Goal: Transaction & Acquisition: Book appointment/travel/reservation

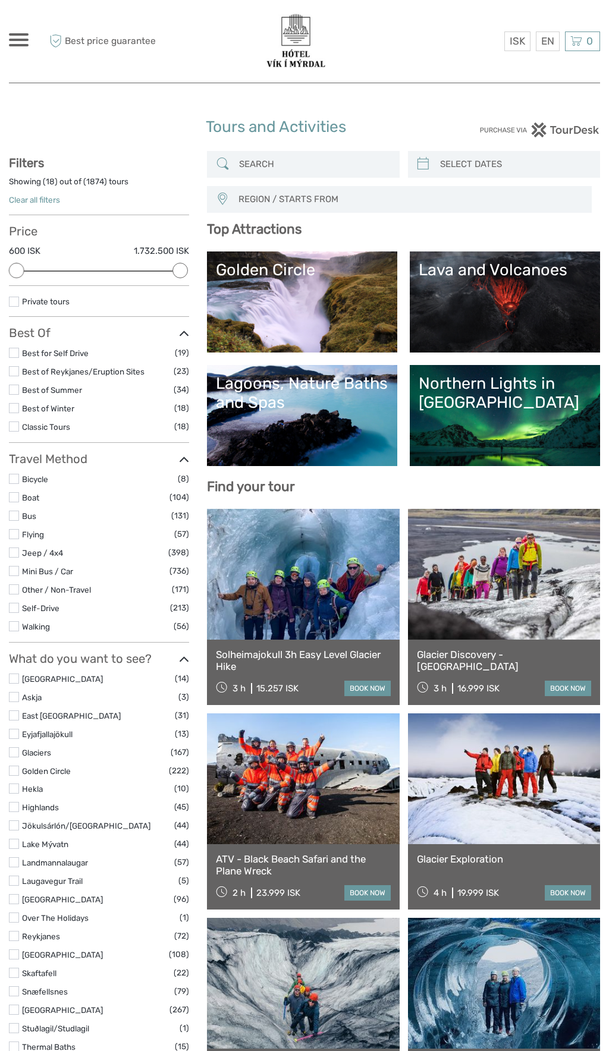
click at [260, 206] on span "REGION / STARTS FROM" at bounding box center [409, 200] width 352 height 20
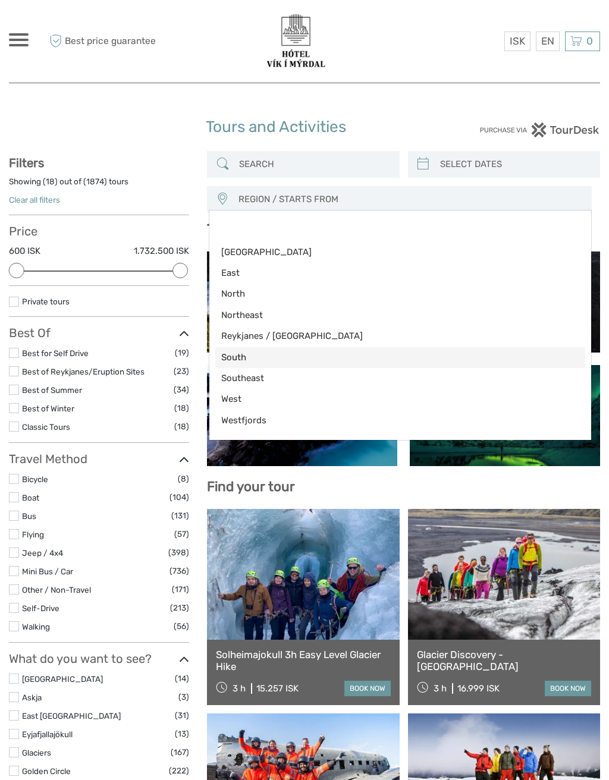
click at [241, 358] on span "South" at bounding box center [390, 357] width 338 height 12
select select "South"
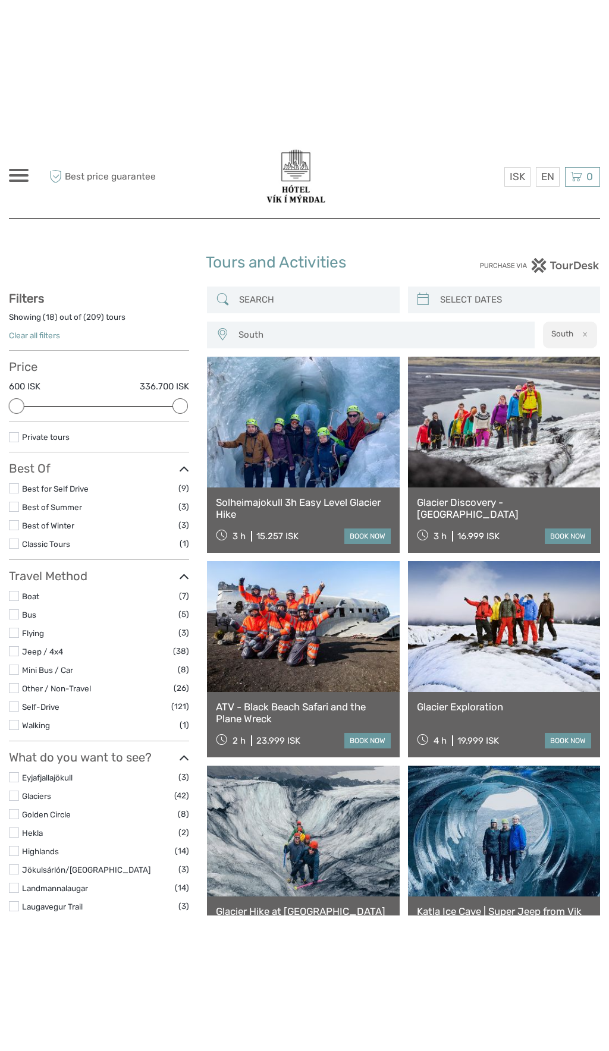
scroll to position [67, 0]
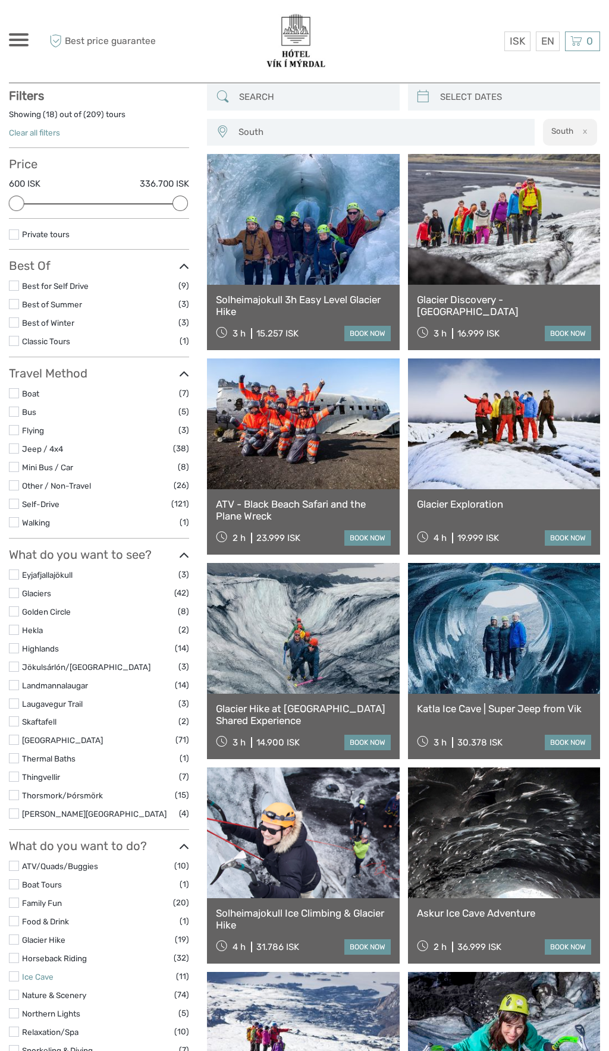
click at [36, 974] on link "Ice Cave" at bounding box center [38, 977] width 32 height 10
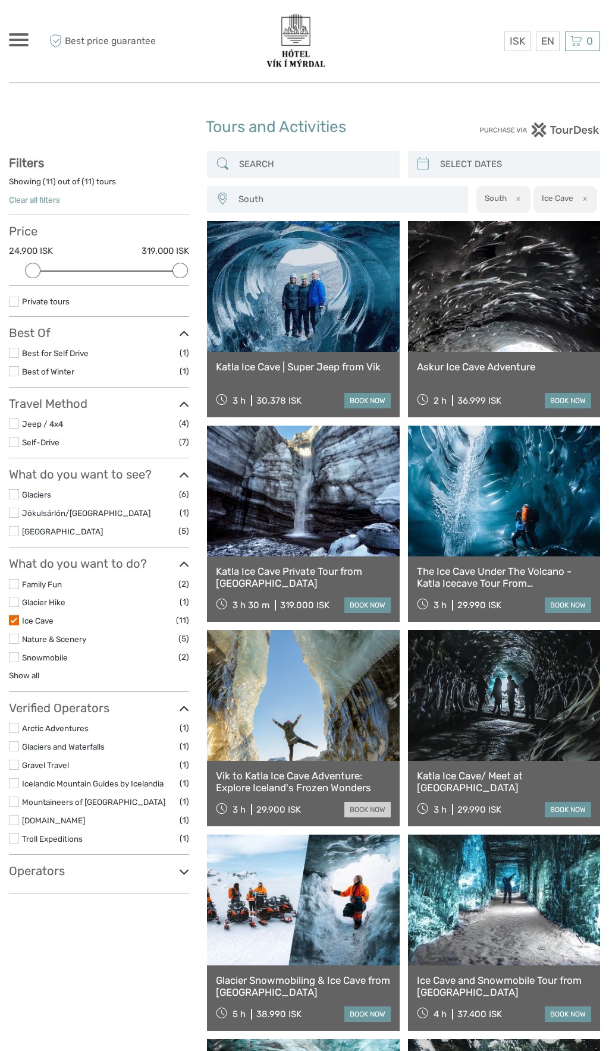
click at [377, 808] on link "book now" at bounding box center [367, 809] width 46 height 15
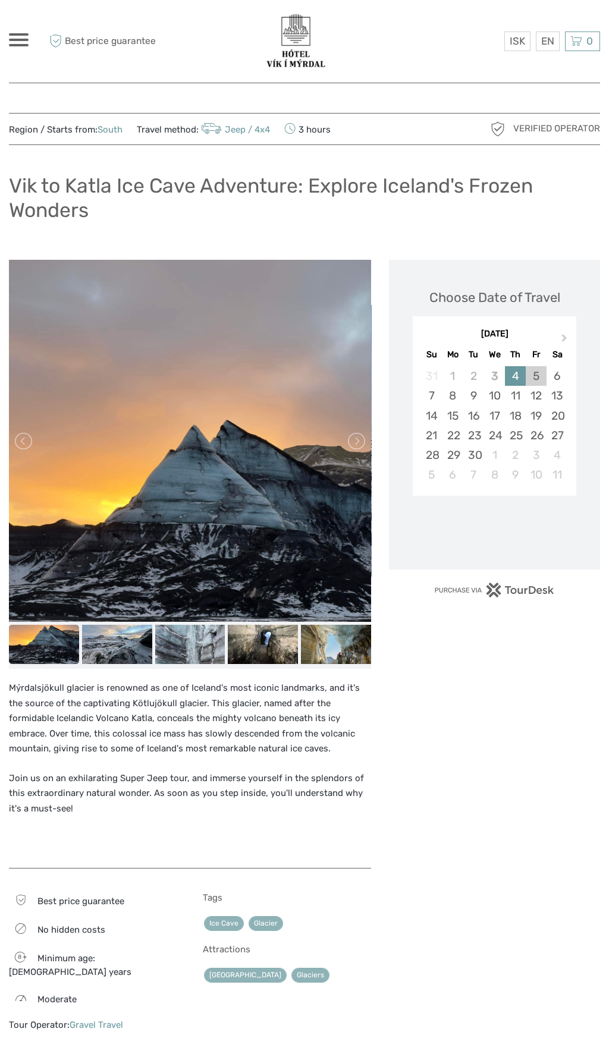
click at [538, 374] on div "5" at bounding box center [535, 376] width 21 height 20
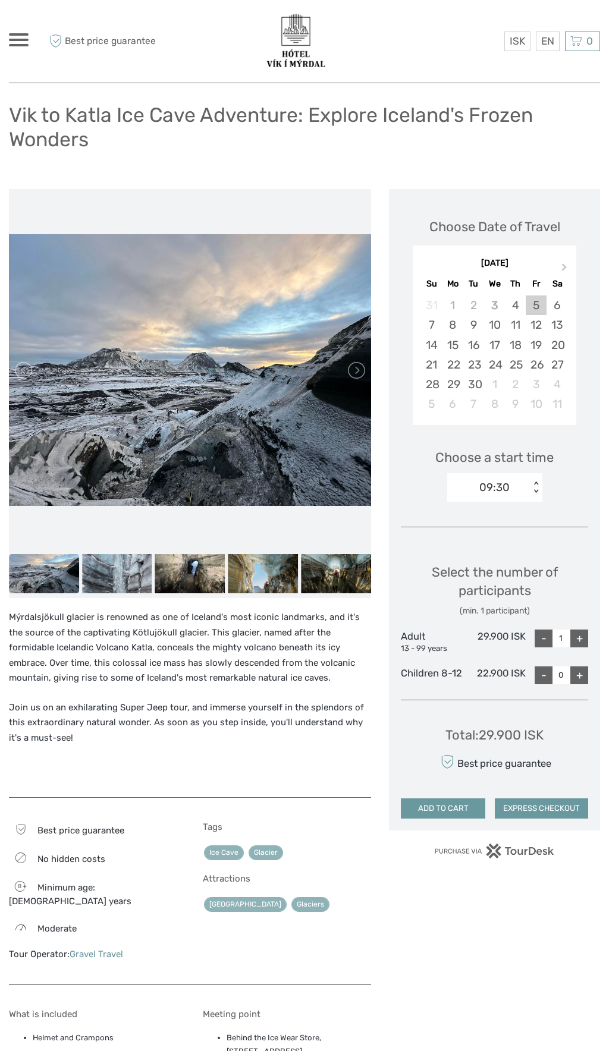
scroll to position [71, 0]
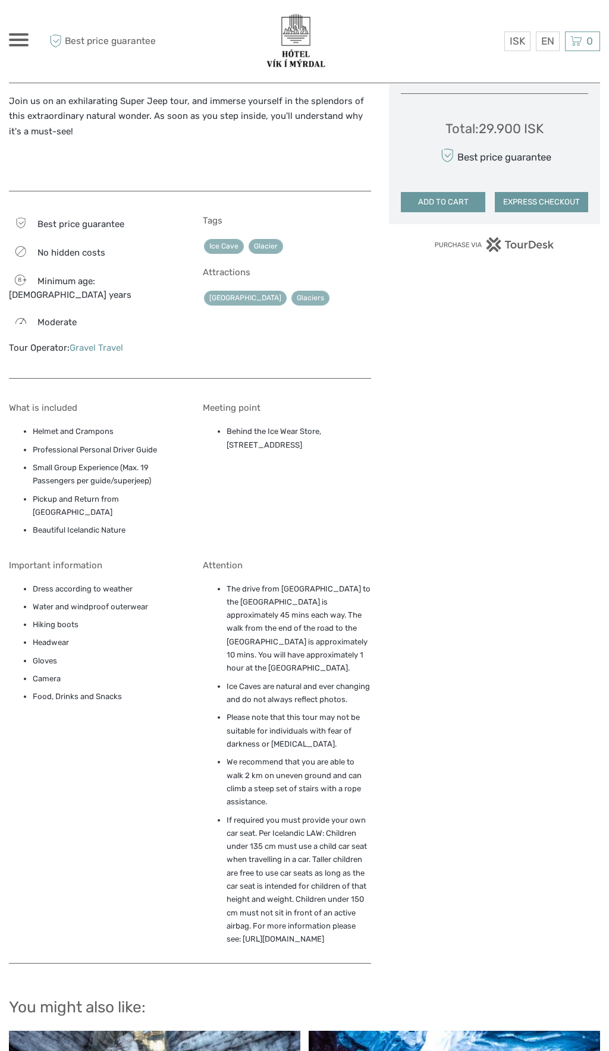
scroll to position [676, 0]
